Goal: Go to known website: Access a specific website the user already knows

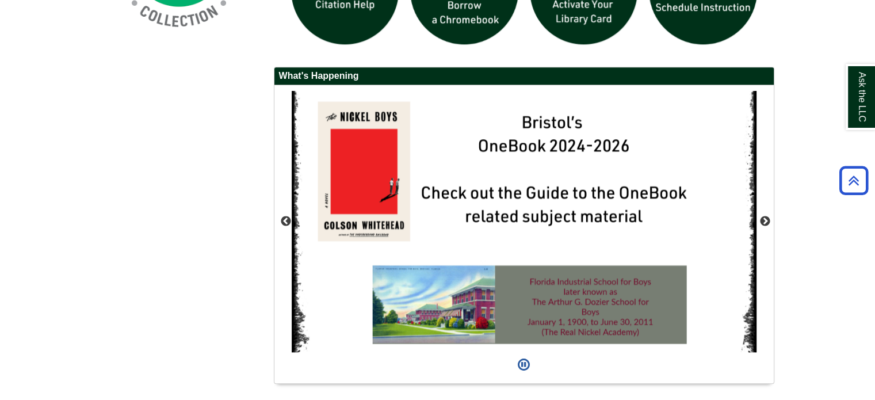
scroll to position [1036, 0]
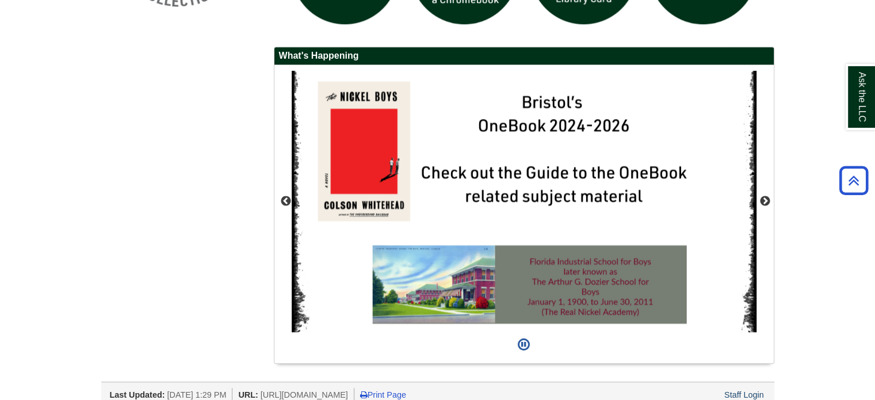
click at [730, 388] on div "Staff Login" at bounding box center [744, 395] width 43 height 14
click at [750, 391] on link "Staff Login" at bounding box center [745, 394] width 40 height 9
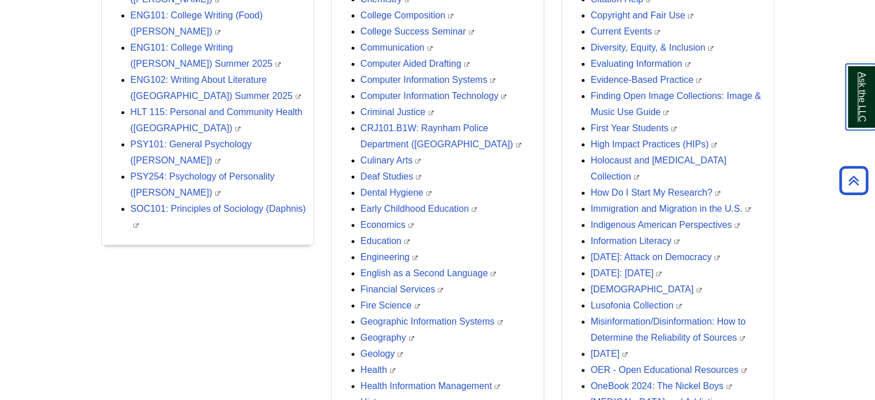
scroll to position [579, 0]
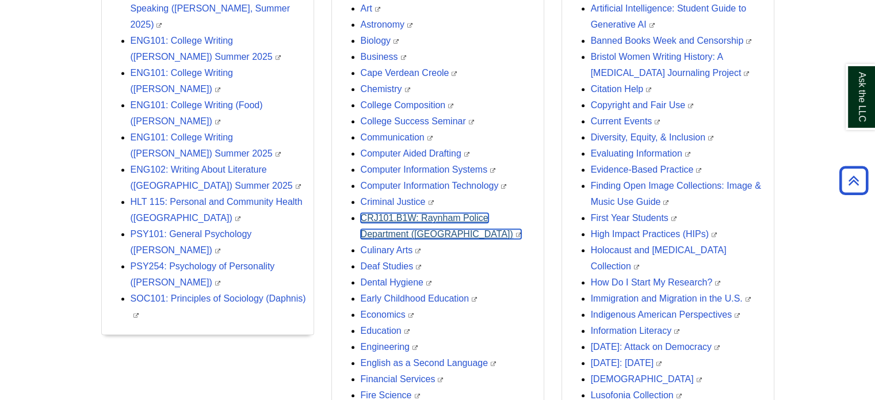
drag, startPoint x: 416, startPoint y: 226, endPoint x: 414, endPoint y: 216, distance: 9.5
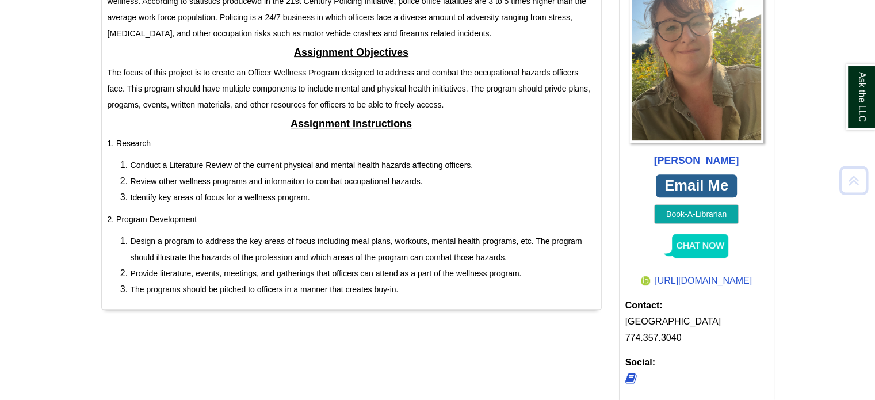
scroll to position [585, 0]
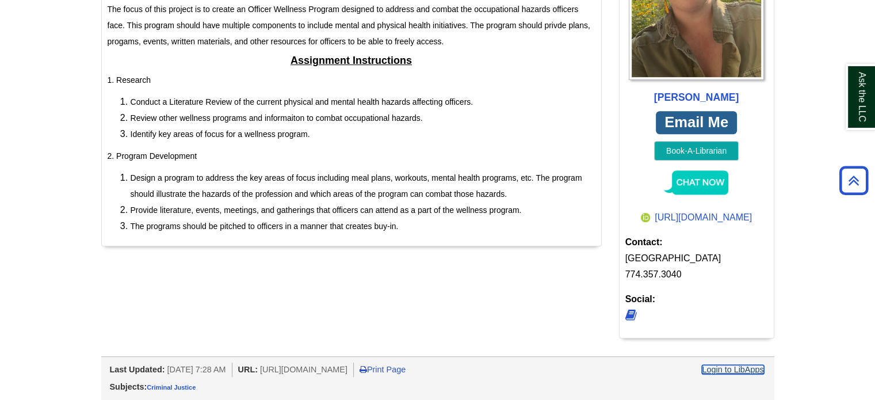
click at [718, 368] on link "Login to LibApps" at bounding box center [733, 369] width 62 height 9
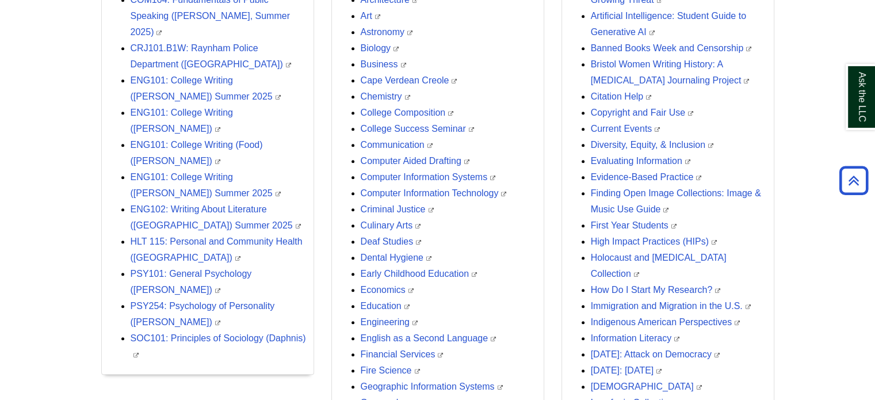
scroll to position [464, 0]
